Goal: Task Accomplishment & Management: Manage account settings

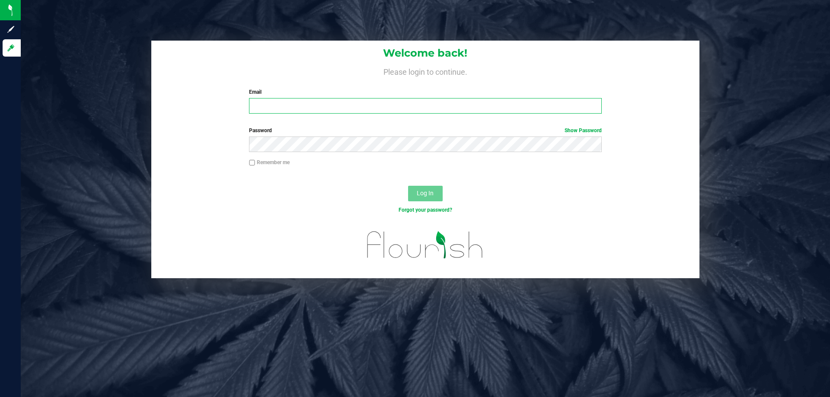
click at [275, 111] on input "Email" at bounding box center [425, 106] width 353 height 16
type input "[EMAIL_ADDRESS][DOMAIN_NAME]"
click at [290, 154] on div "Password Show Password" at bounding box center [425, 143] width 548 height 32
drag, startPoint x: 251, startPoint y: 161, endPoint x: 274, endPoint y: 164, distance: 23.1
click at [251, 161] on input "Remember me" at bounding box center [252, 163] width 6 height 6
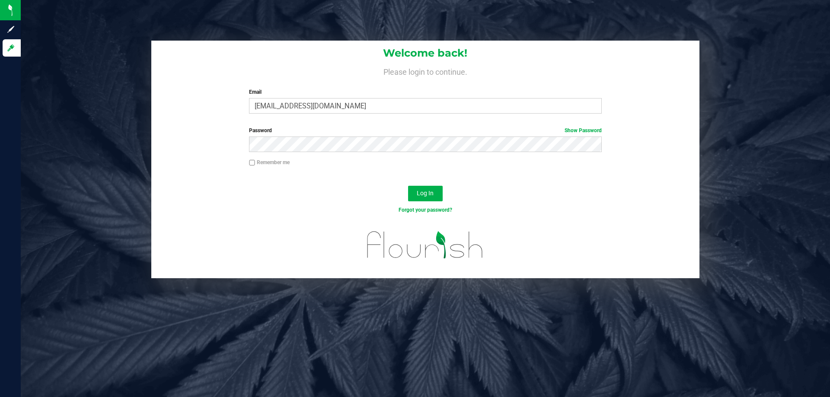
checkbox input "true"
click at [438, 196] on button "Log In" at bounding box center [425, 194] width 35 height 16
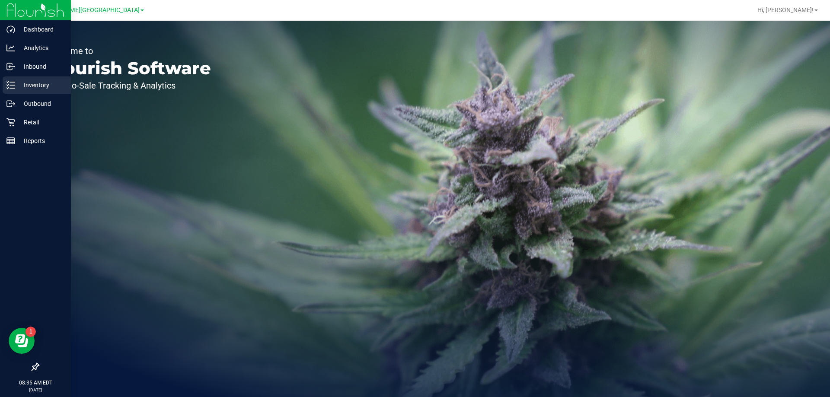
click at [46, 90] on div "Inventory" at bounding box center [37, 85] width 68 height 17
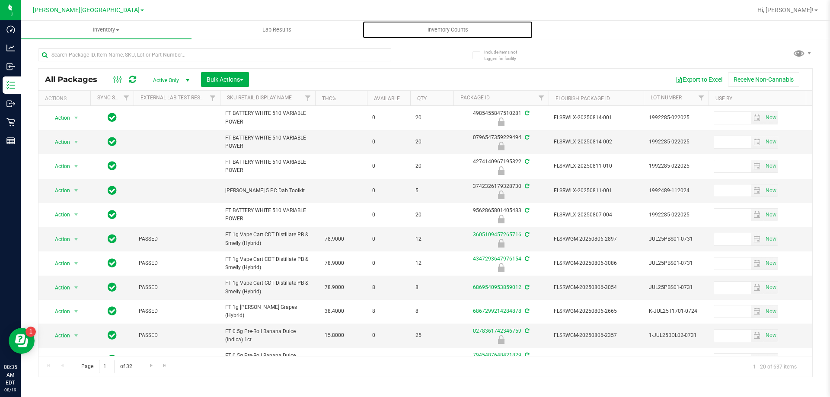
click at [448, 29] on span "Inventory Counts" at bounding box center [448, 30] width 64 height 8
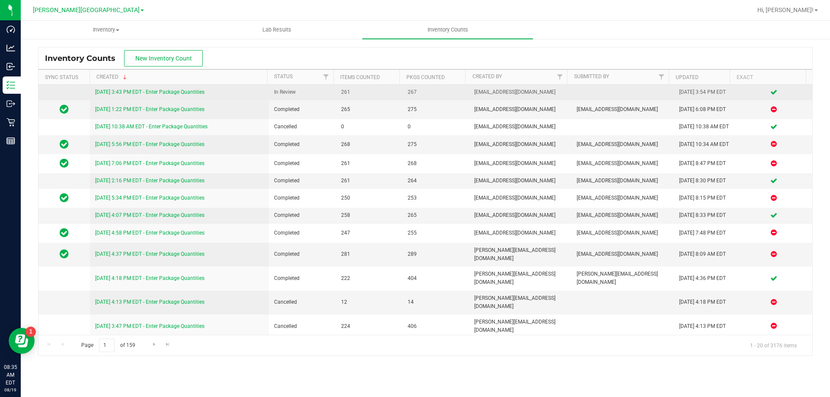
click at [186, 91] on link "[DATE] 3:43 PM EDT - Enter Package Quantities" at bounding box center [149, 92] width 109 height 6
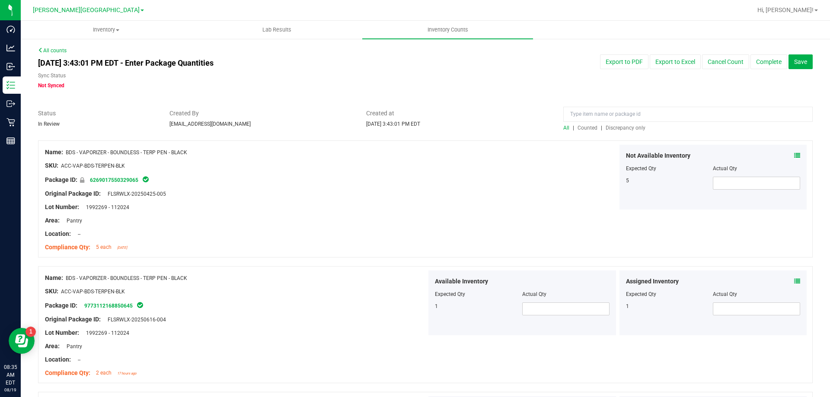
click at [615, 127] on span "Discrepancy only" at bounding box center [626, 128] width 40 height 6
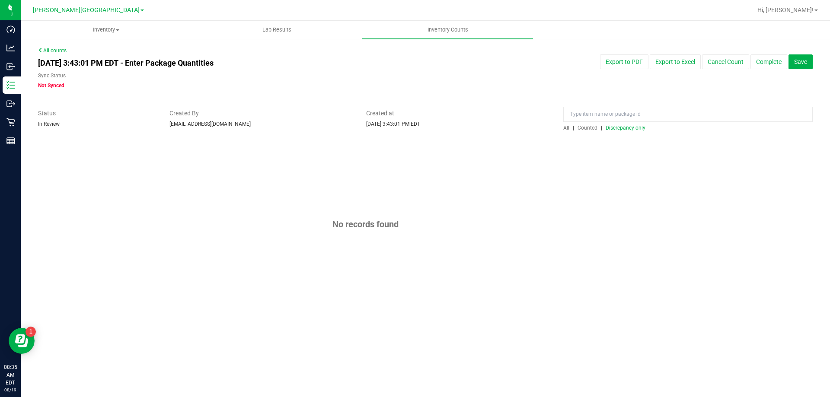
click at [615, 127] on span "Discrepancy only" at bounding box center [626, 128] width 40 height 6
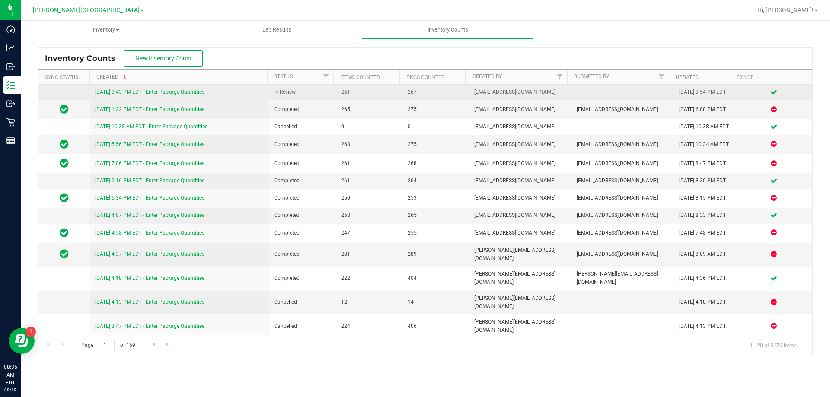
click at [187, 91] on link "[DATE] 3:43 PM EDT - Enter Package Quantities" at bounding box center [149, 92] width 109 height 6
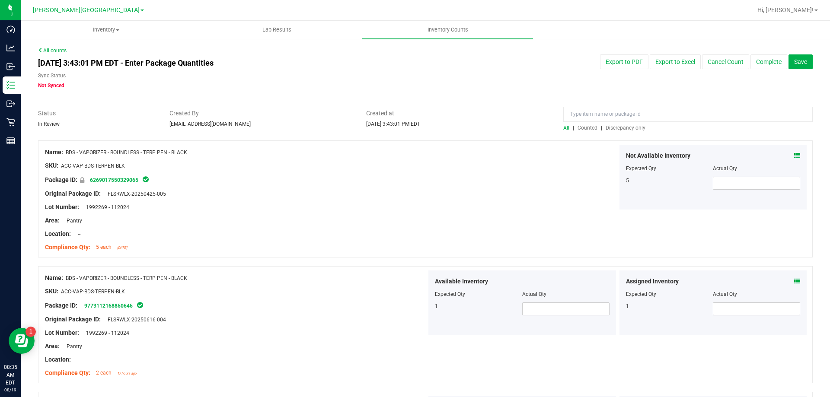
click at [625, 127] on span "Discrepancy only" at bounding box center [626, 128] width 40 height 6
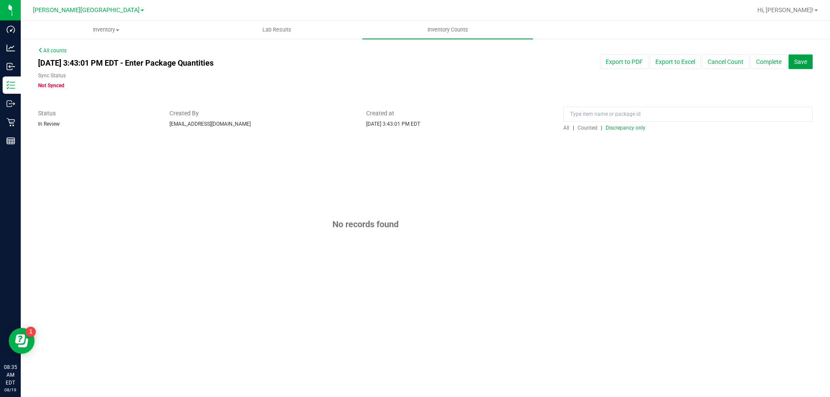
click at [805, 66] on button "Save" at bounding box center [801, 61] width 24 height 15
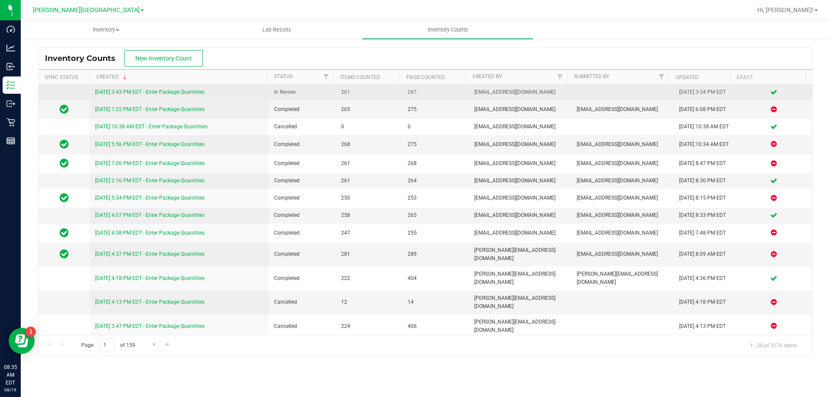
click at [190, 92] on link "[DATE] 3:43 PM EDT - Enter Package Quantities" at bounding box center [149, 92] width 109 height 6
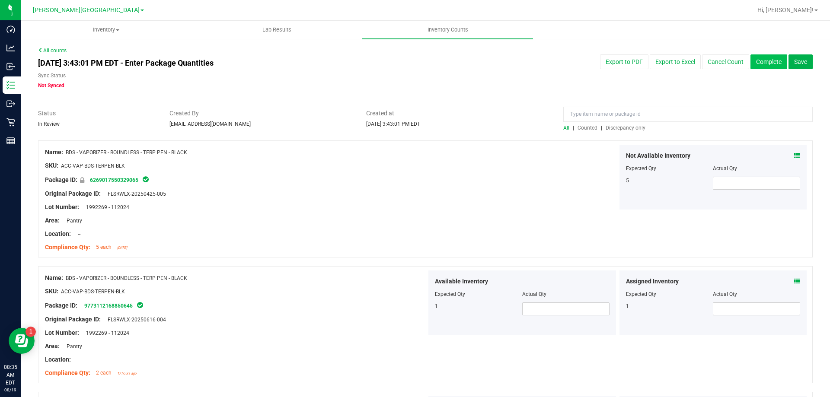
click at [758, 65] on button "Complete" at bounding box center [769, 61] width 37 height 15
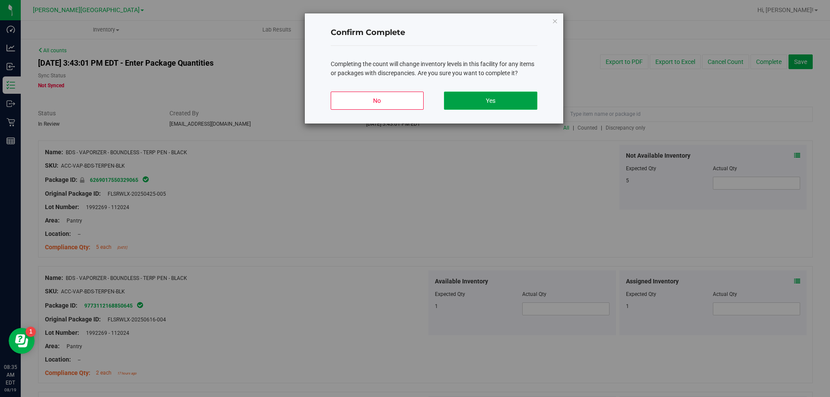
click at [491, 96] on button "Yes" at bounding box center [490, 101] width 93 height 18
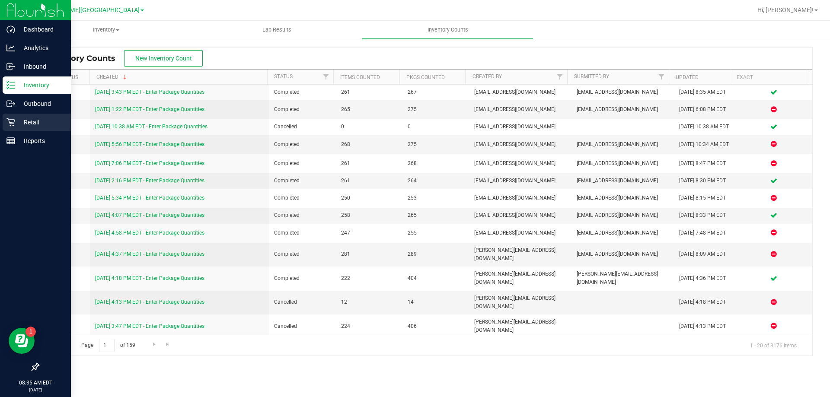
click at [25, 117] on p "Retail" at bounding box center [41, 122] width 52 height 10
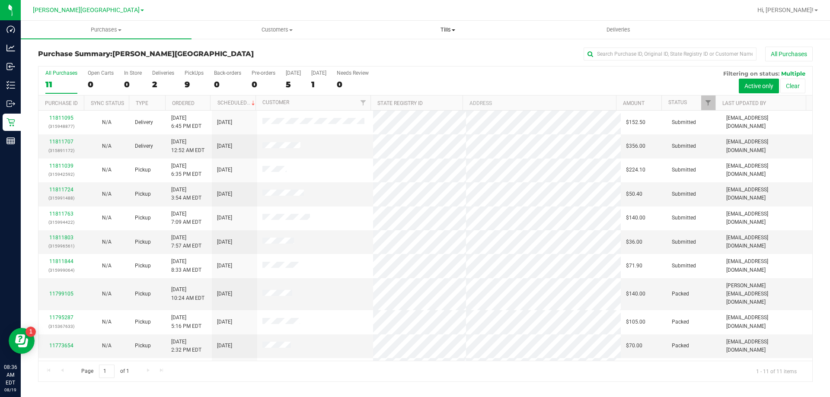
click at [443, 29] on span "Tills" at bounding box center [448, 30] width 170 height 8
click at [393, 48] on span "Manage tills" at bounding box center [391, 51] width 58 height 7
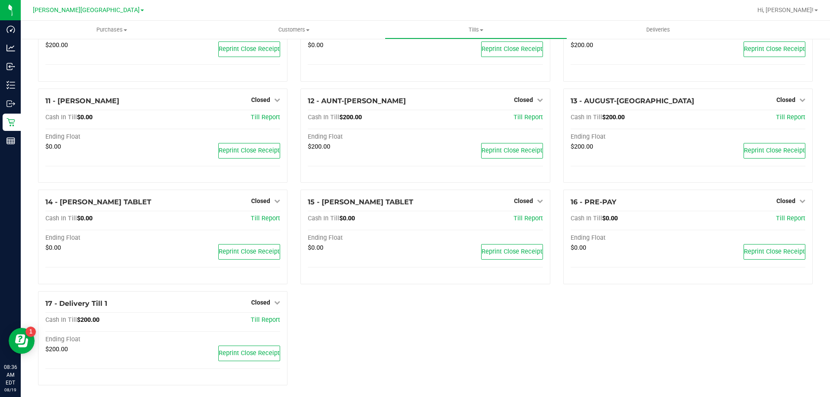
scroll to position [301, 0]
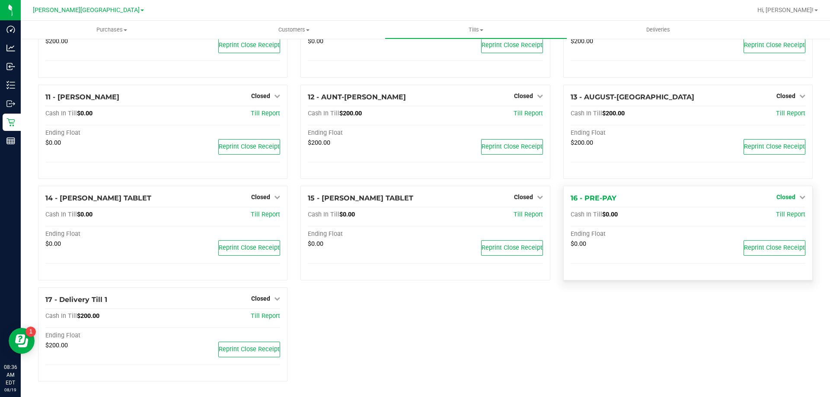
click at [800, 196] on icon at bounding box center [803, 197] width 6 height 6
click at [775, 214] on link "Open Till" at bounding box center [786, 215] width 23 height 7
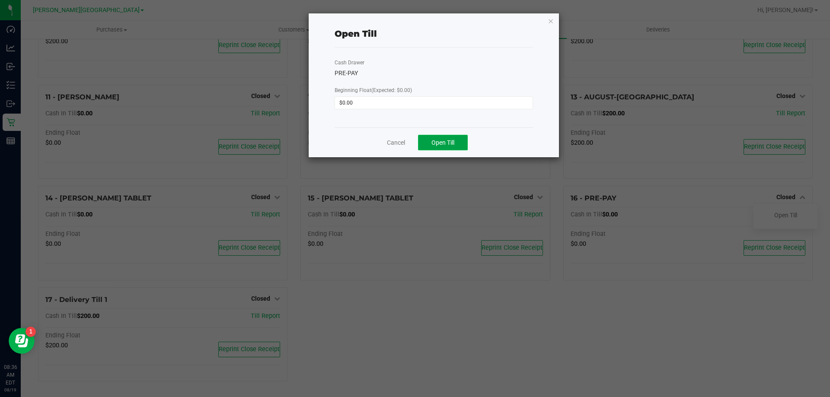
drag, startPoint x: 441, startPoint y: 142, endPoint x: 508, endPoint y: 88, distance: 85.8
click at [441, 142] on span "Open Till" at bounding box center [443, 142] width 23 height 7
click at [552, 19] on icon "button" at bounding box center [551, 21] width 6 height 10
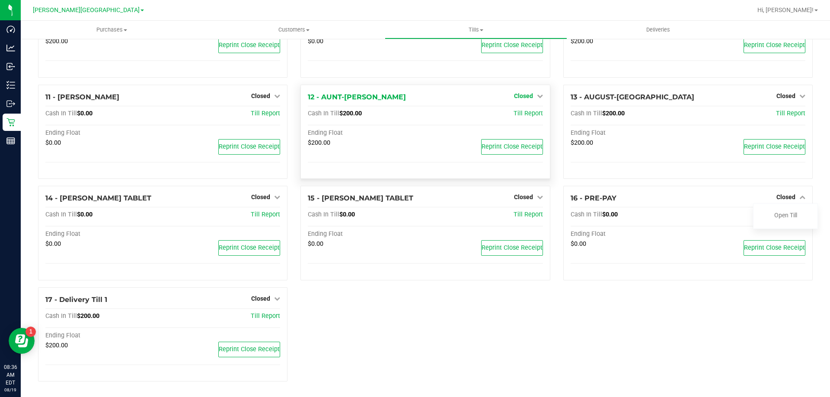
click at [537, 97] on icon at bounding box center [540, 96] width 6 height 6
click at [519, 116] on link "Open Till" at bounding box center [523, 113] width 23 height 7
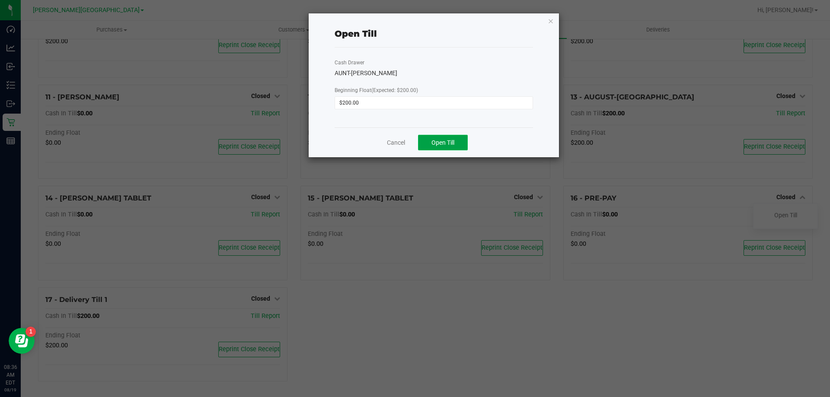
drag, startPoint x: 433, startPoint y: 144, endPoint x: 440, endPoint y: 137, distance: 9.5
click at [434, 143] on span "Open Till" at bounding box center [443, 142] width 23 height 7
click at [555, 20] on div "Open Till Cash Drawer AUNT-[PERSON_NAME] Beginning Float (Expected: $200.00) $2…" at bounding box center [434, 85] width 250 height 144
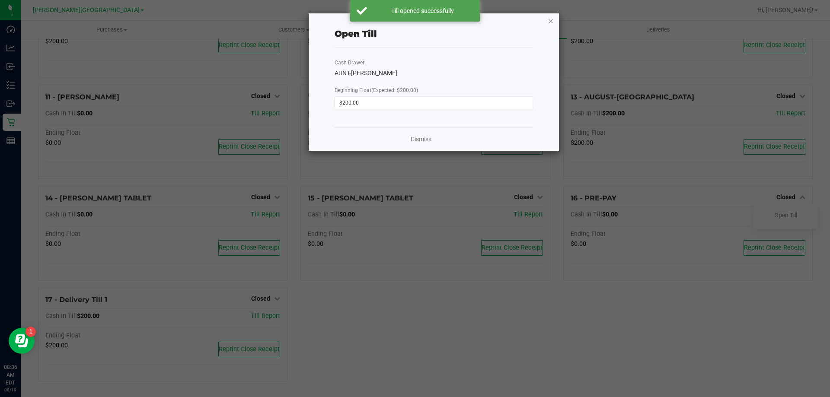
click at [551, 19] on icon "button" at bounding box center [551, 21] width 6 height 10
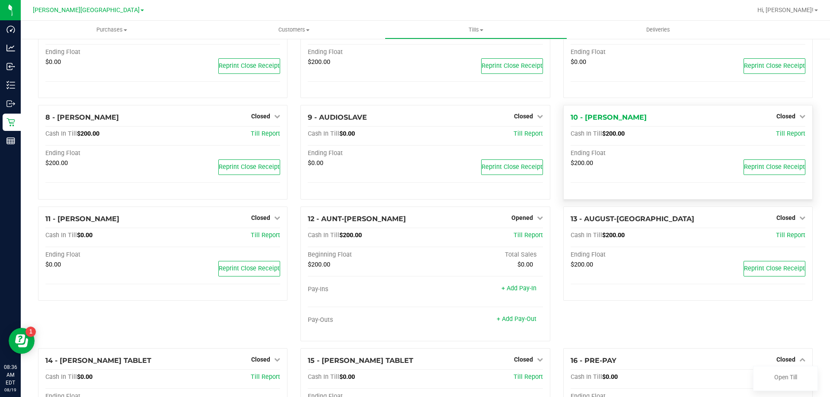
scroll to position [171, 0]
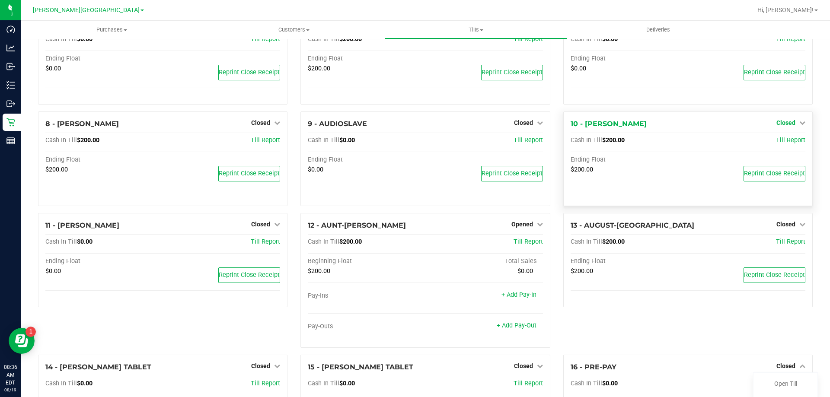
click at [800, 121] on icon at bounding box center [803, 123] width 6 height 6
click at [775, 144] on link "Open Till" at bounding box center [786, 141] width 23 height 7
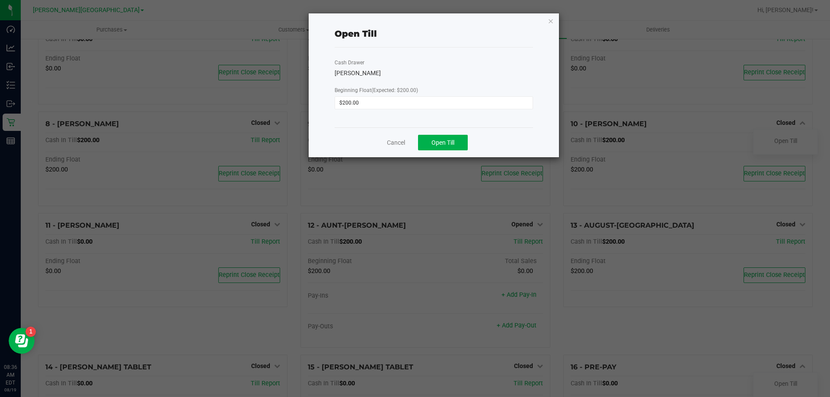
drag, startPoint x: 491, startPoint y: 114, endPoint x: 475, endPoint y: 128, distance: 21.4
click at [487, 116] on div "Cash Drawer [PERSON_NAME] Beginning Float (Expected: $200.00) $200.00" at bounding box center [434, 88] width 199 height 80
click at [463, 144] on button "Open Till" at bounding box center [443, 143] width 50 height 16
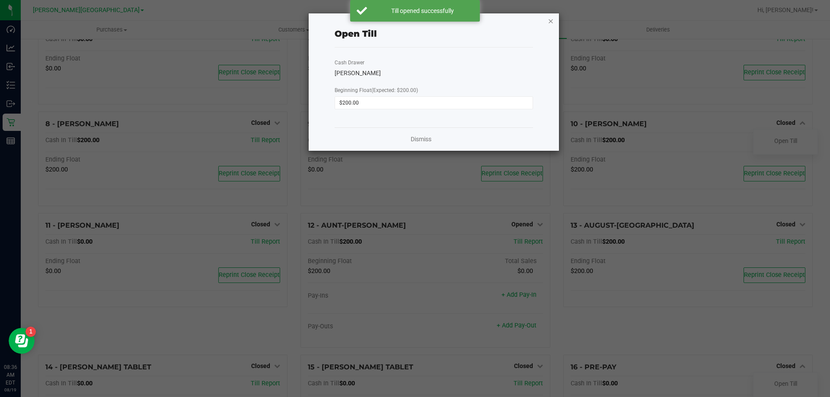
click at [553, 20] on icon "button" at bounding box center [551, 21] width 6 height 10
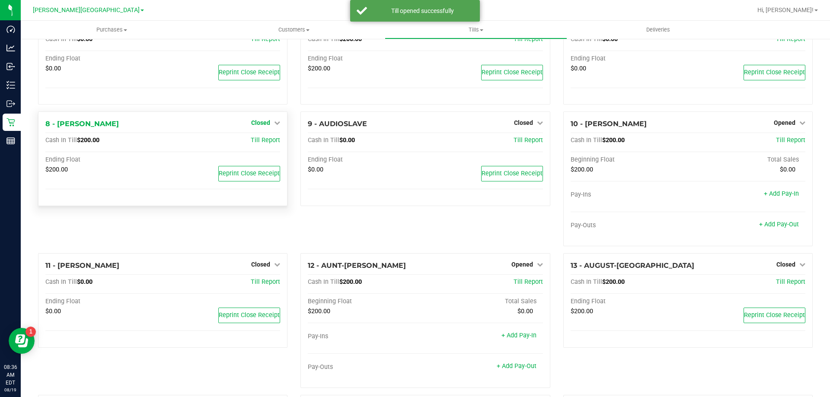
click at [274, 124] on icon at bounding box center [277, 123] width 6 height 6
click at [258, 140] on link "Open Till" at bounding box center [260, 141] width 23 height 7
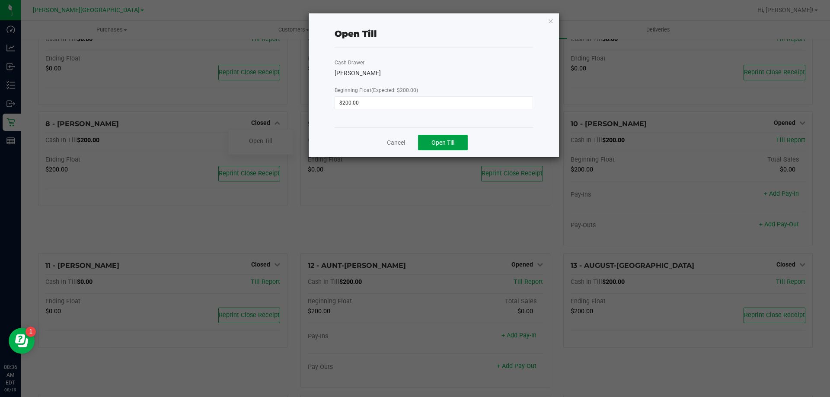
click at [443, 143] on span "Open Till" at bounding box center [443, 142] width 23 height 7
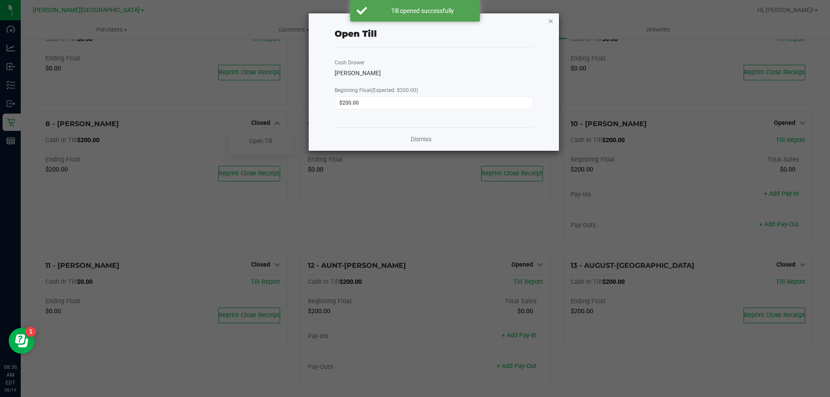
click at [552, 24] on icon "button" at bounding box center [551, 21] width 6 height 10
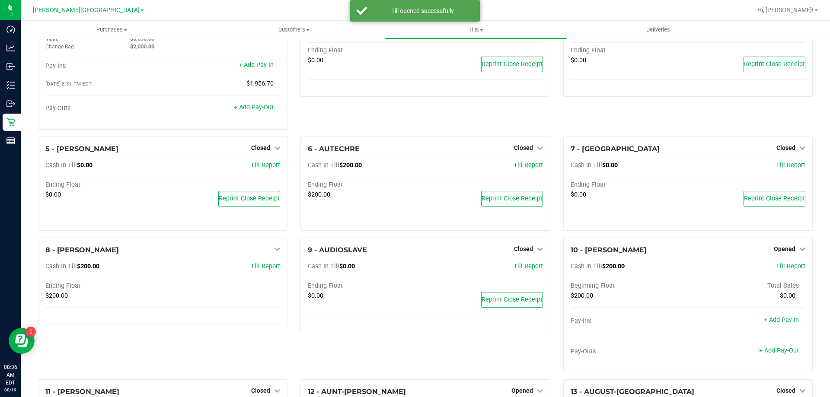
scroll to position [41, 0]
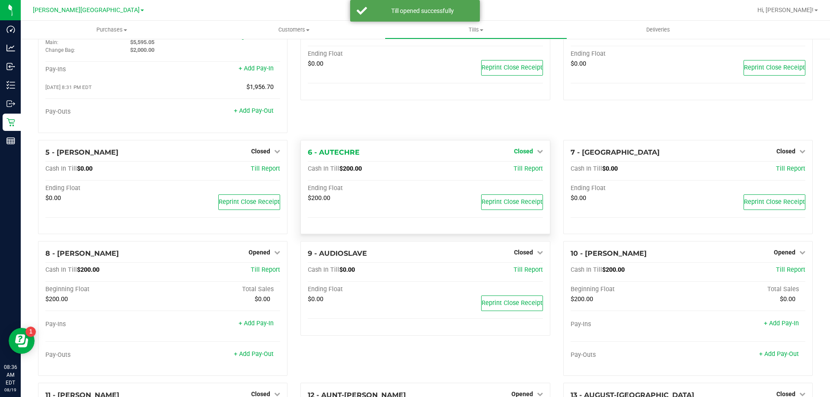
click at [537, 152] on icon at bounding box center [540, 151] width 6 height 6
click at [513, 170] on link "Open Till" at bounding box center [523, 169] width 23 height 7
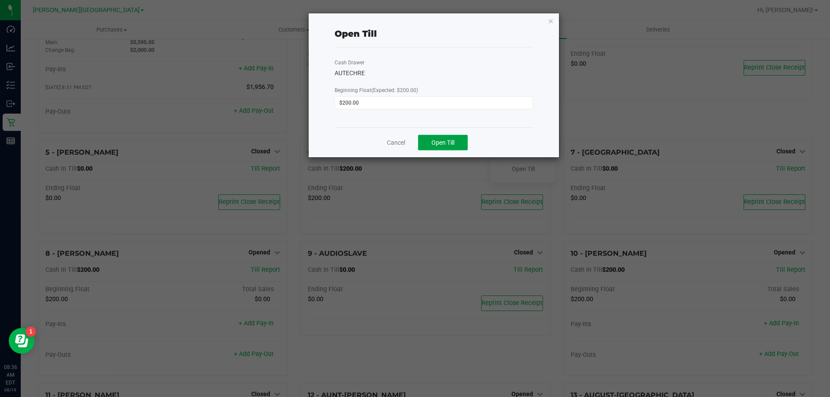
click at [444, 143] on span "Open Till" at bounding box center [443, 142] width 23 height 7
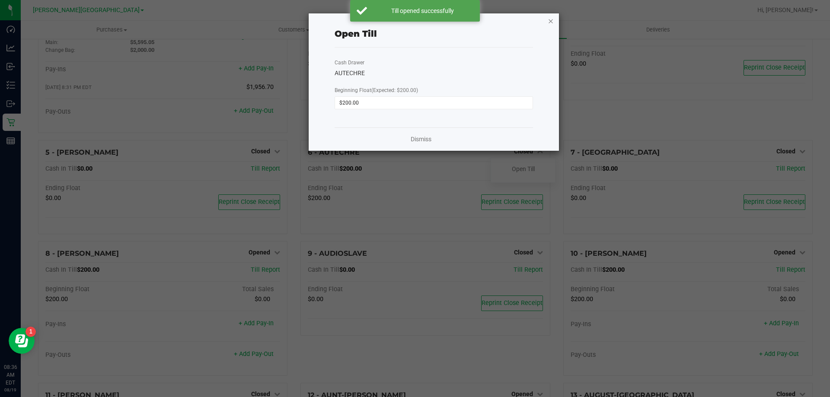
click at [551, 16] on icon "button" at bounding box center [551, 21] width 6 height 10
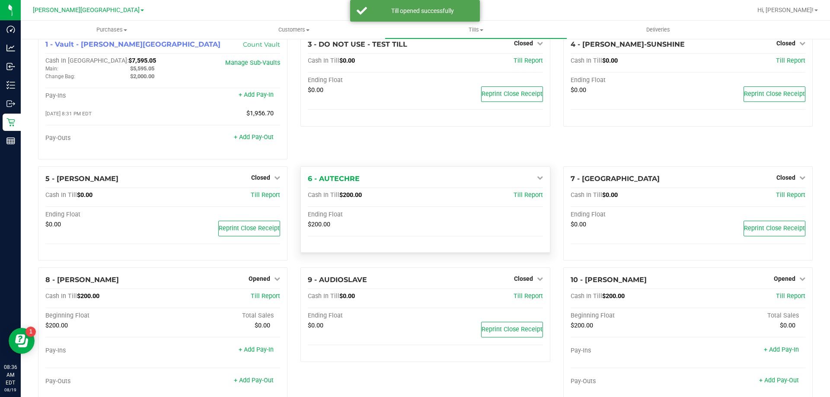
scroll to position [0, 0]
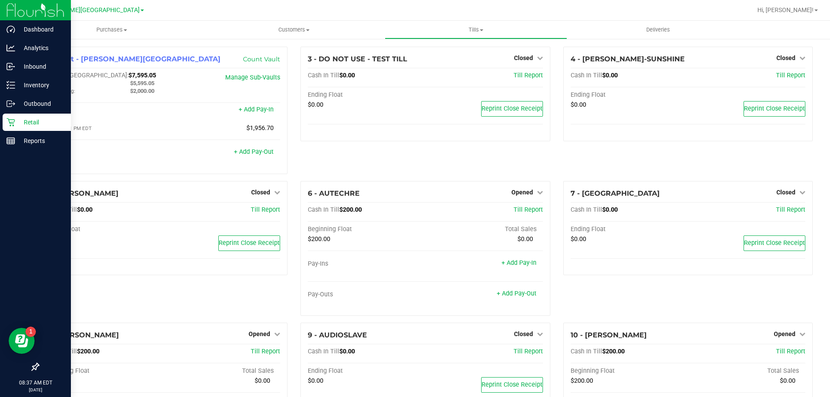
click at [35, 123] on p "Retail" at bounding box center [41, 122] width 52 height 10
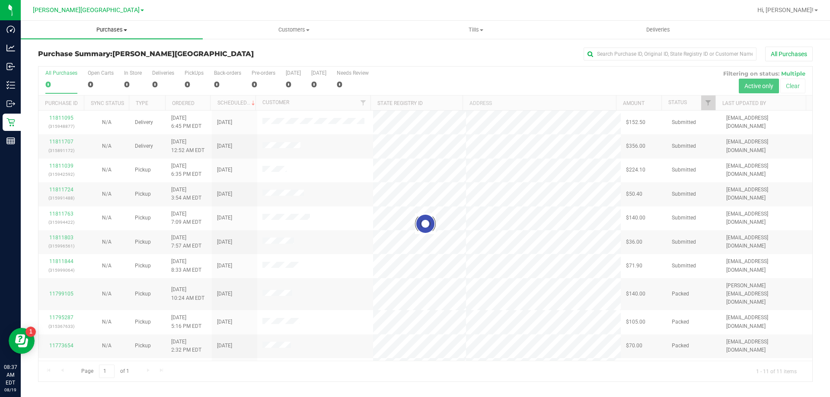
click at [116, 32] on span "Purchases" at bounding box center [112, 30] width 182 height 8
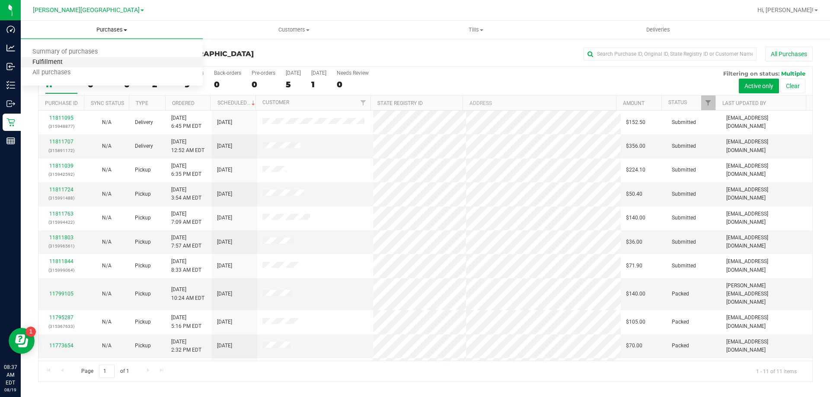
click at [62, 63] on span "Fulfillment" at bounding box center [48, 62] width 54 height 7
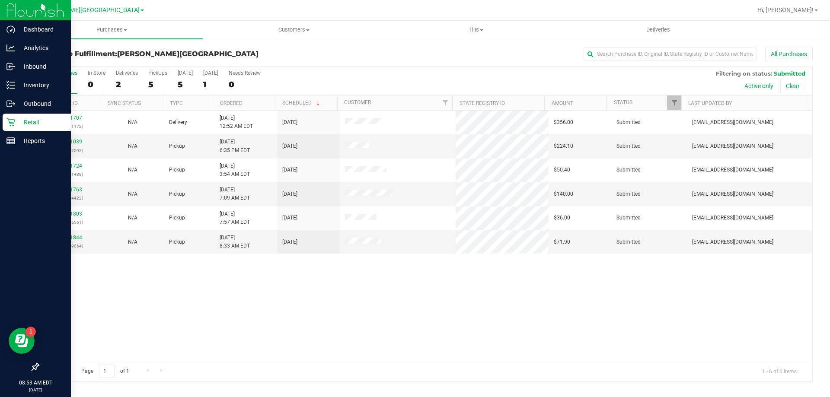
click at [25, 120] on p "Retail" at bounding box center [41, 122] width 52 height 10
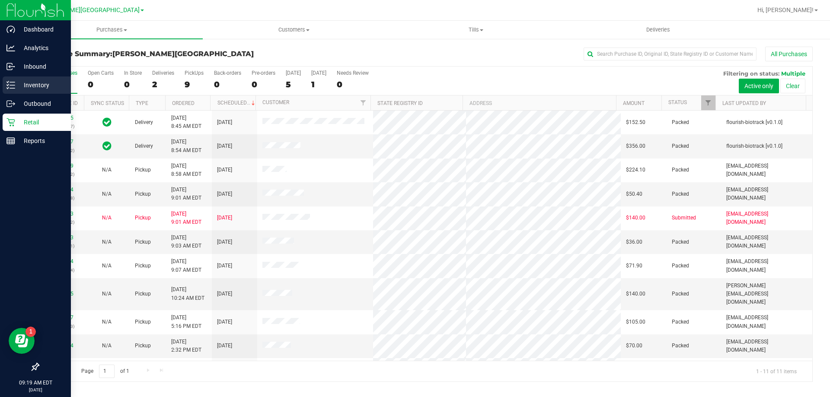
click at [40, 82] on p "Inventory" at bounding box center [41, 85] width 52 height 10
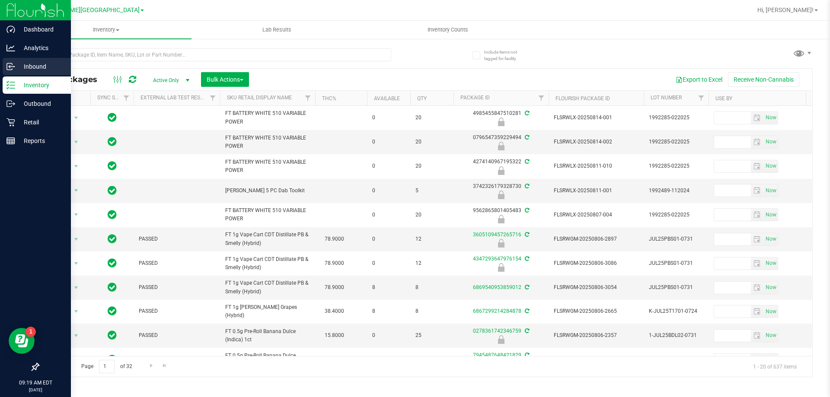
click at [38, 64] on p "Inbound" at bounding box center [41, 66] width 52 height 10
